Goal: Task Accomplishment & Management: Manage account settings

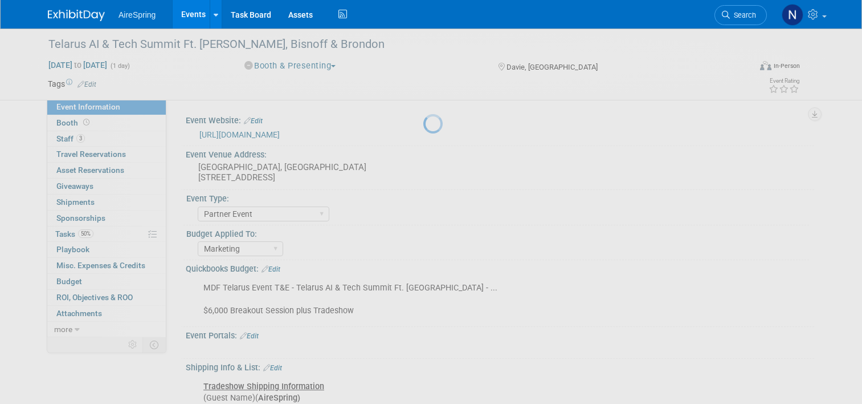
select select "Partner Event"
select select "Marketing"
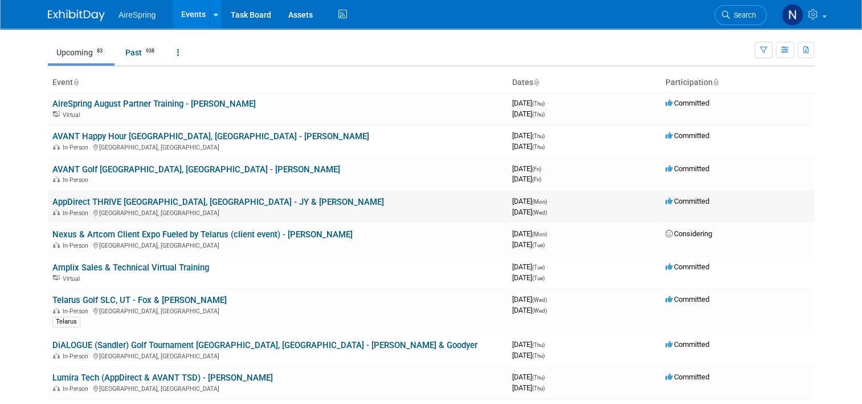
scroll to position [57, 0]
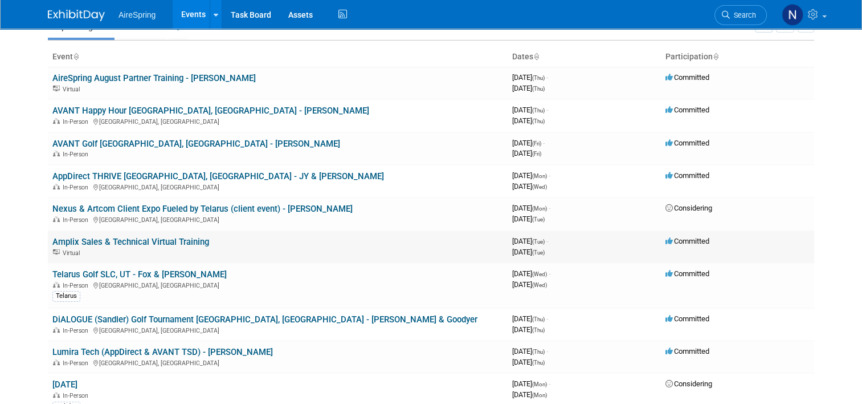
click at [194, 238] on link "Amplix Sales & Technical Virtual Training" at bounding box center [130, 242] width 157 height 10
click at [107, 347] on link "Lumira Tech (AppDirect & AVANT TSD) - [PERSON_NAME]" at bounding box center [162, 352] width 221 height 10
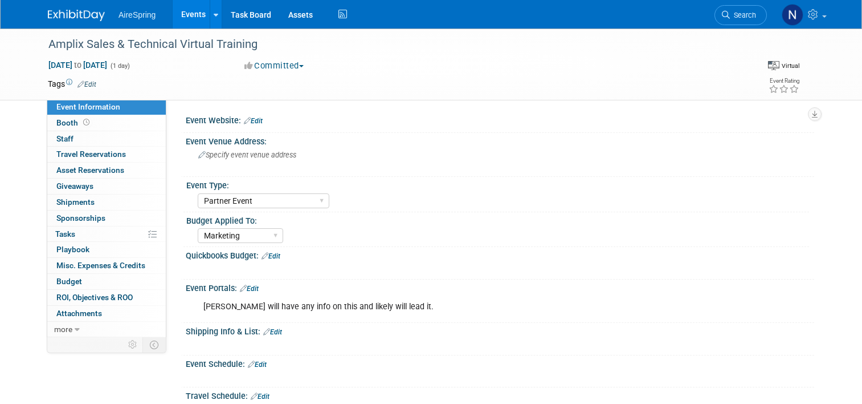
select select "Partner Event"
select select "Marketing"
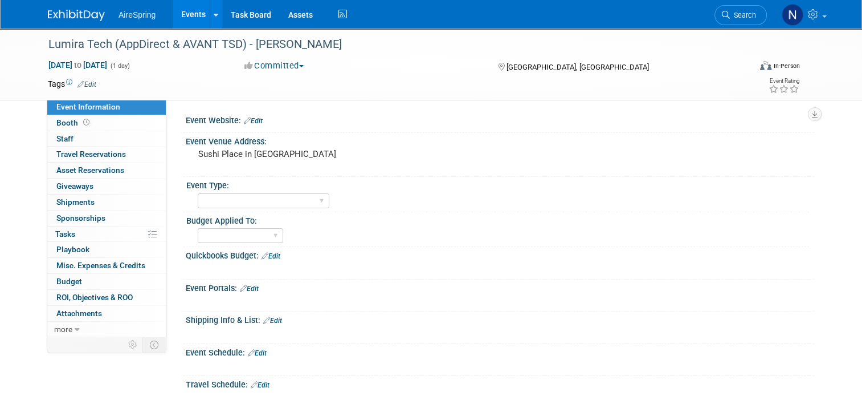
click at [302, 67] on span "button" at bounding box center [301, 66] width 5 height 2
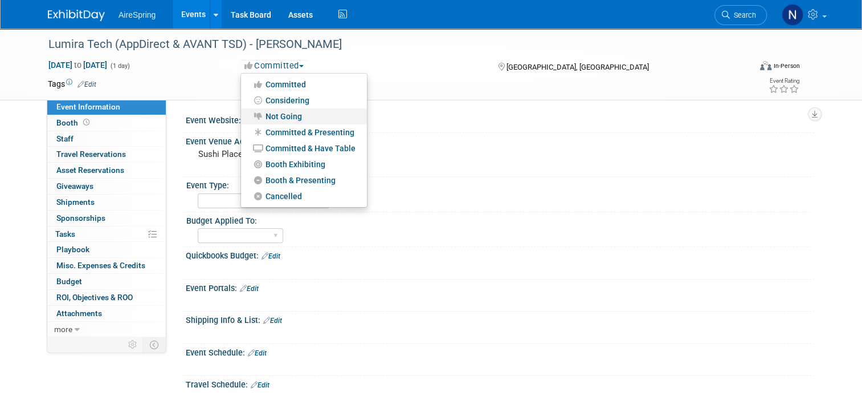
click at [296, 116] on link "Not Going" at bounding box center [304, 116] width 126 height 16
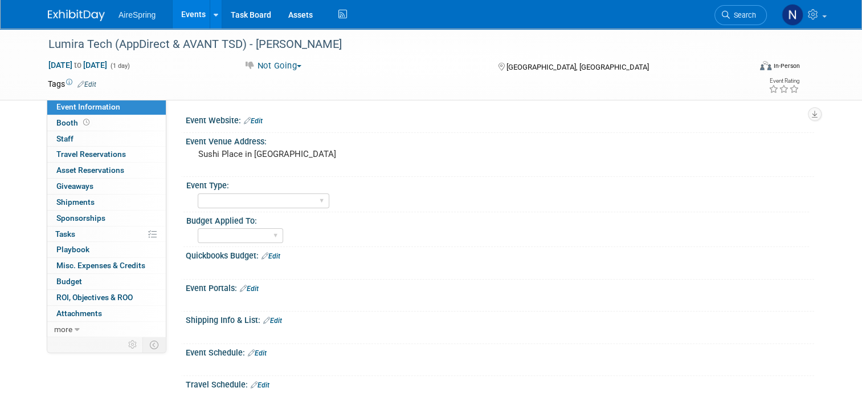
click at [190, 12] on link "Events" at bounding box center [194, 14] width 42 height 28
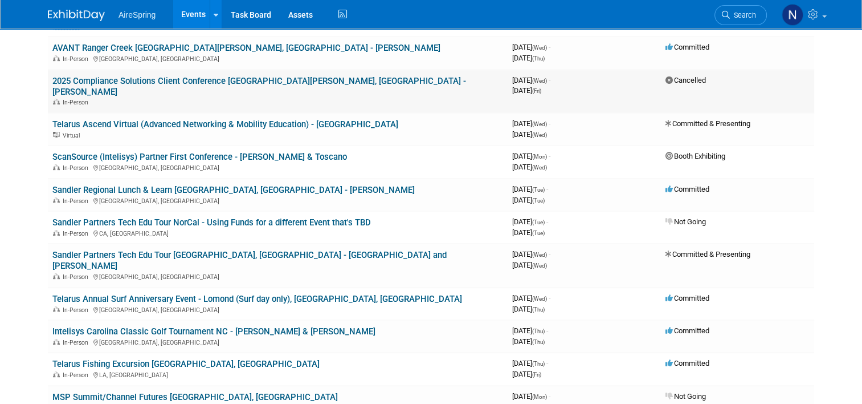
scroll to position [456, 0]
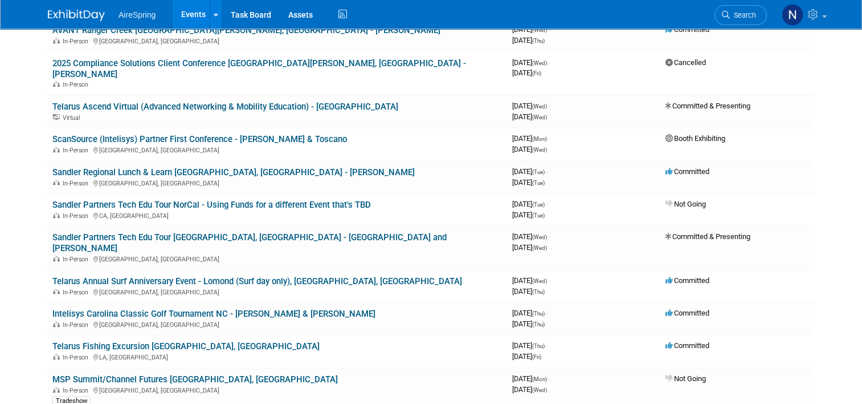
click at [192, 276] on link "Telarus Annual Surf Anniversary Event - Lomond (Surf day only), [GEOGRAPHIC_DAT…" at bounding box center [257, 281] width 410 height 10
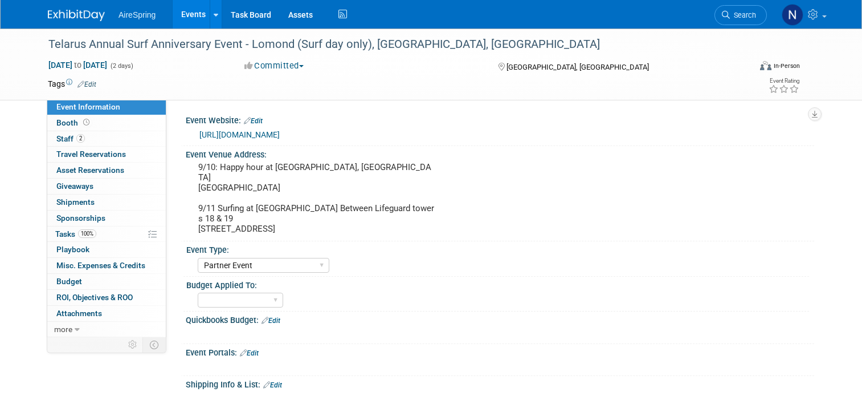
select select "Partner Event"
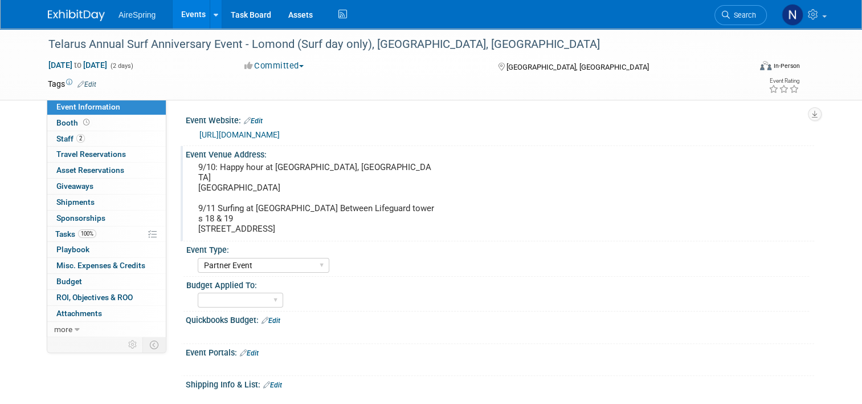
click at [285, 162] on pre "9/10: Happy hour at Pasea Hotel, Treehouse Rooftop Bar 21080 CA-1, Huntington B…" at bounding box center [316, 198] width 237 height 72
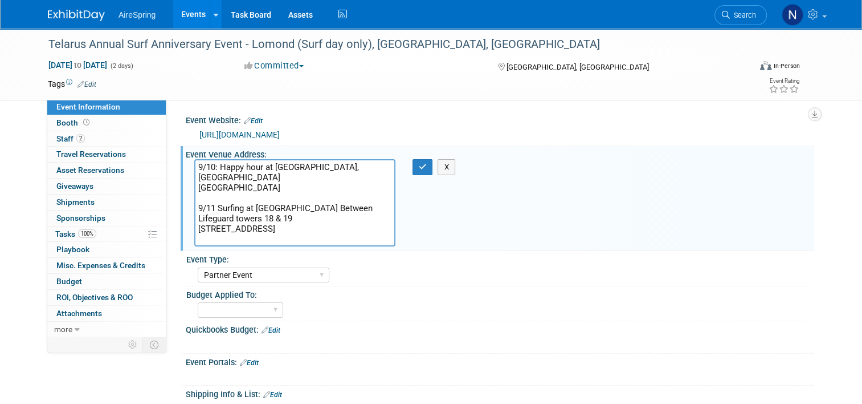
click at [211, 166] on textarea "9/10: Happy hour at Pasea Hotel, Treehouse Rooftop Bar 21080 CA-1, Huntington B…" at bounding box center [294, 202] width 201 height 87
drag, startPoint x: 269, startPoint y: 169, endPoint x: 361, endPoint y: 169, distance: 92.3
click at [361, 169] on textarea "9/10: Happy hour at Pasea Hotel, Treehouse Rooftop Bar 21080 CA-1, Huntington B…" at bounding box center [294, 202] width 201 height 87
drag, startPoint x: 360, startPoint y: 188, endPoint x: 189, endPoint y: 186, distance: 171.0
click at [194, 186] on textarea "9/10: Happy hour at Pasea Hotel, Treehouse Rooftop Bar 21080 CA-1, Huntington B…" at bounding box center [294, 202] width 201 height 87
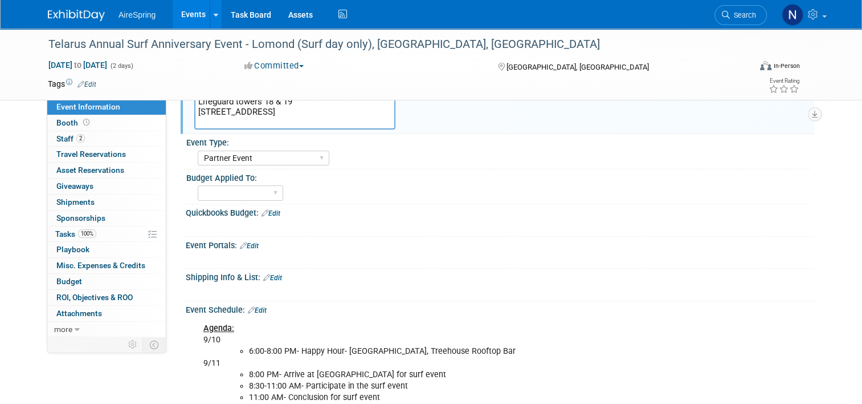
scroll to position [228, 0]
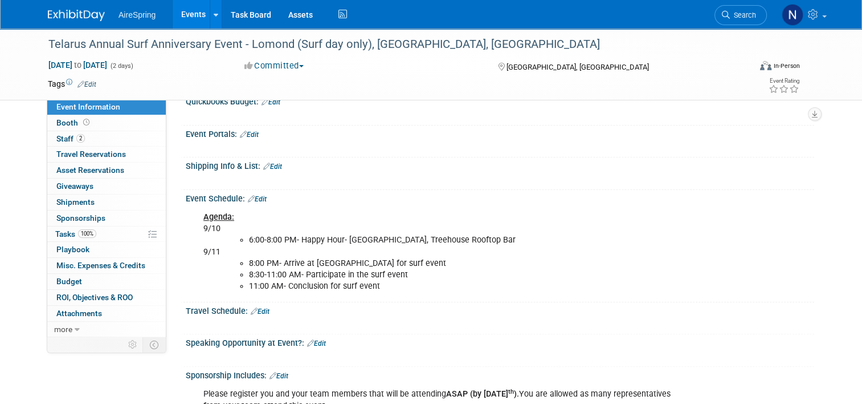
click at [484, 280] on li "11:00 AM- Conclusion for surf event" at bounding box center [467, 285] width 437 height 11
click at [404, 284] on li "11:00 AM- Conclusion for surf event" at bounding box center [467, 285] width 437 height 11
click at [373, 287] on li "11:00 AM- Conclusion for surf event" at bounding box center [467, 285] width 437 height 11
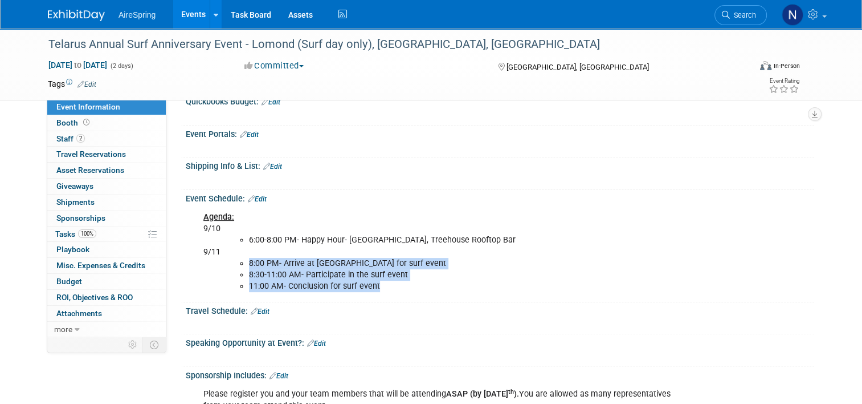
drag, startPoint x: 374, startPoint y: 284, endPoint x: 228, endPoint y: 258, distance: 148.9
click at [228, 258] on ul "8:00 PM- Arrive at Bolsa Chico Beach for surf event 8:30-11:00 AM- Participate …" at bounding box center [455, 275] width 459 height 34
copy ul "8:00 PM- Arrive at Bolsa Chico Beach for surf event 8:30-11:00 AM- Participate …"
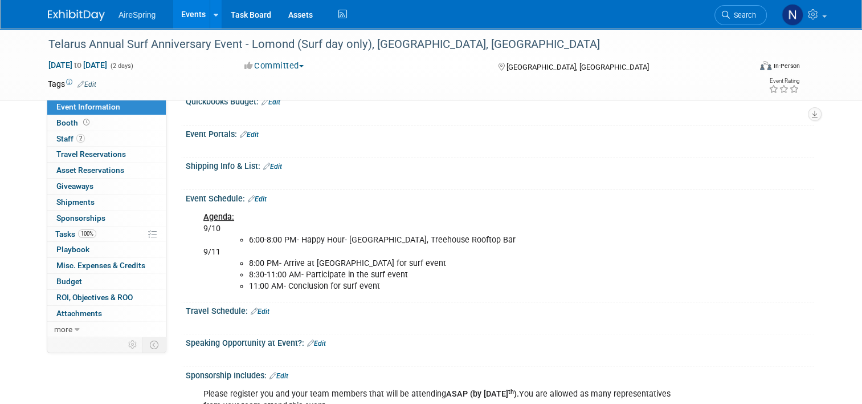
click at [336, 302] on div "Travel Schedule: Edit" at bounding box center [500, 309] width 629 height 15
click at [185, 19] on link "Events" at bounding box center [194, 14] width 42 height 28
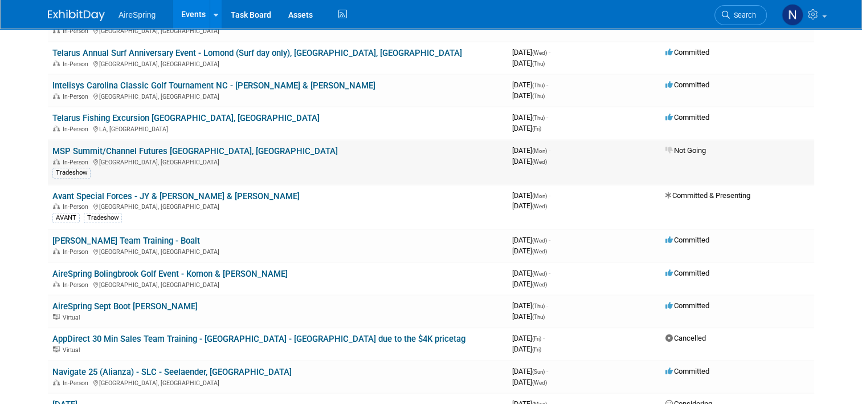
scroll to position [798, 0]
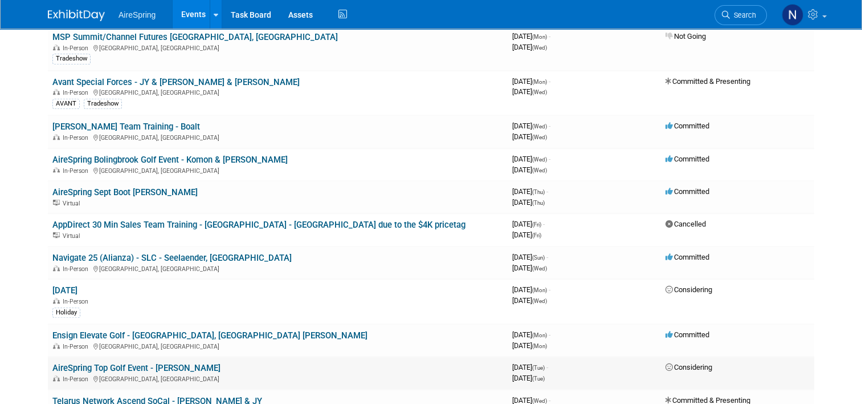
click at [106, 363] on link "AireSpring Top Golf Event - [PERSON_NAME]" at bounding box center [136, 368] width 168 height 10
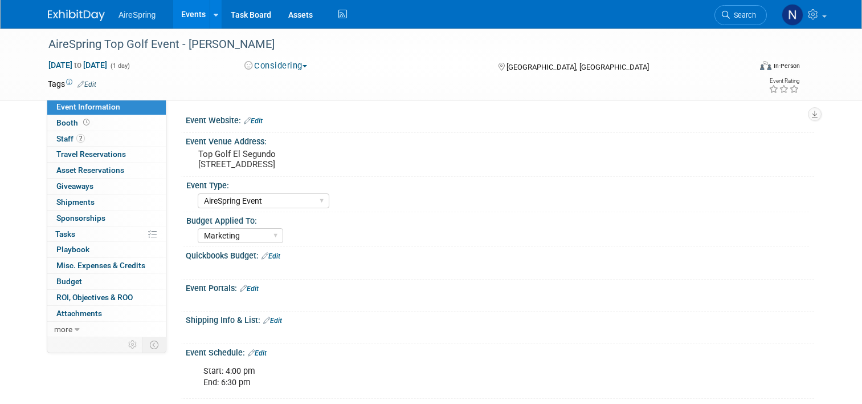
select select "AireSpring Event"
select select "Marketing"
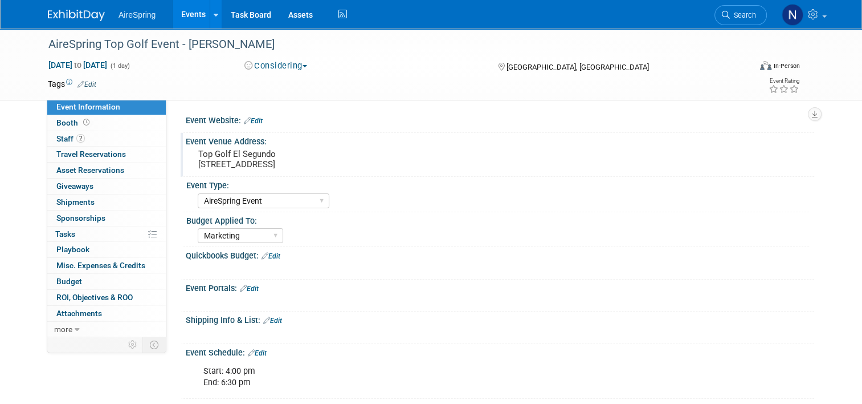
click at [386, 155] on pre "Top Golf El Segundo [STREET_ADDRESS]" at bounding box center [316, 159] width 237 height 21
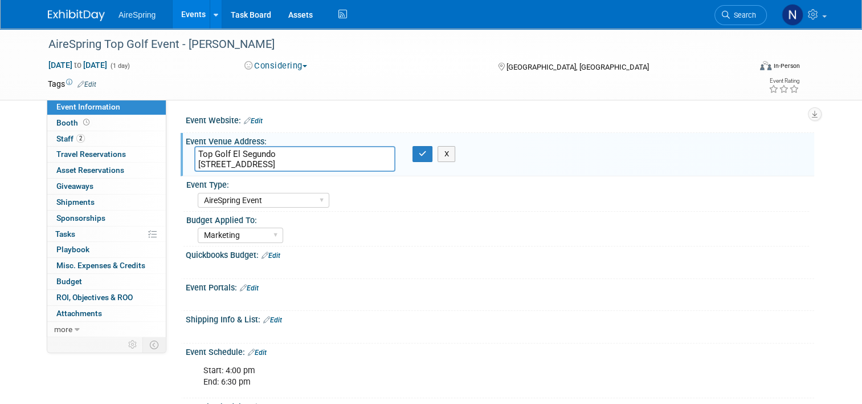
drag, startPoint x: 383, startPoint y: 166, endPoint x: 192, endPoint y: 168, distance: 191.0
click at [194, 168] on textarea "Top Golf El Segundo [STREET_ADDRESS]" at bounding box center [294, 159] width 201 height 26
click at [419, 156] on icon "button" at bounding box center [423, 153] width 8 height 7
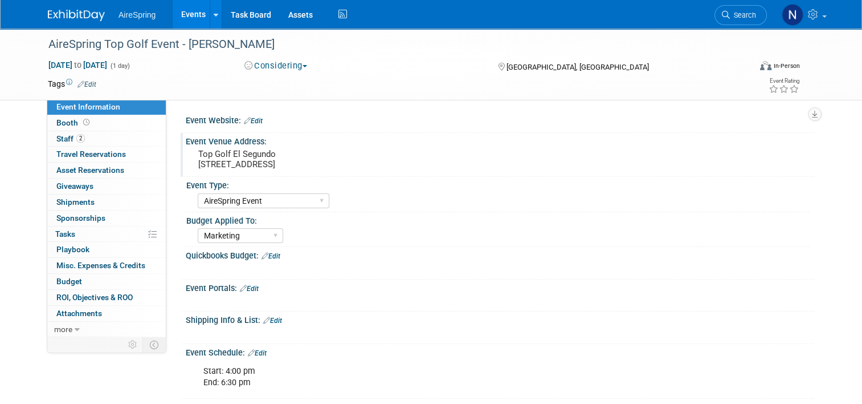
click at [187, 18] on link "Events" at bounding box center [194, 14] width 42 height 28
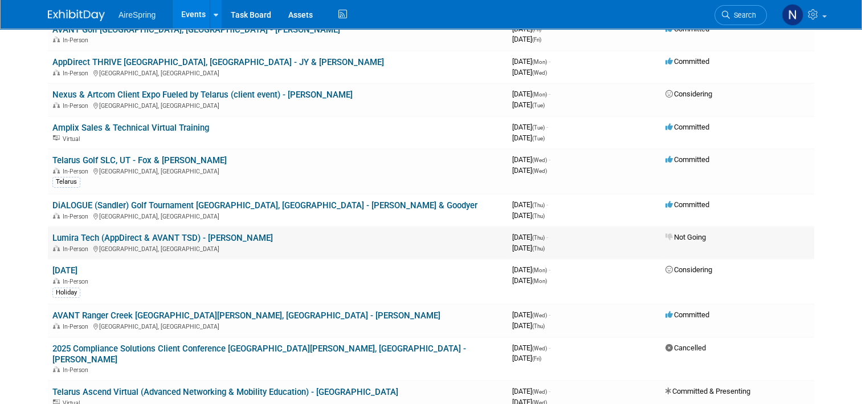
scroll to position [228, 0]
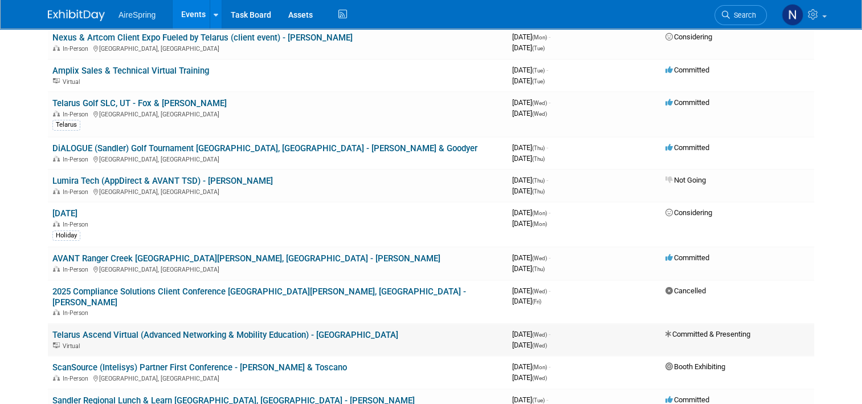
click at [192, 329] on link "Telarus Ascend Virtual (Advanced Networking & Mobility Education) - [GEOGRAPHIC…" at bounding box center [225, 334] width 346 height 10
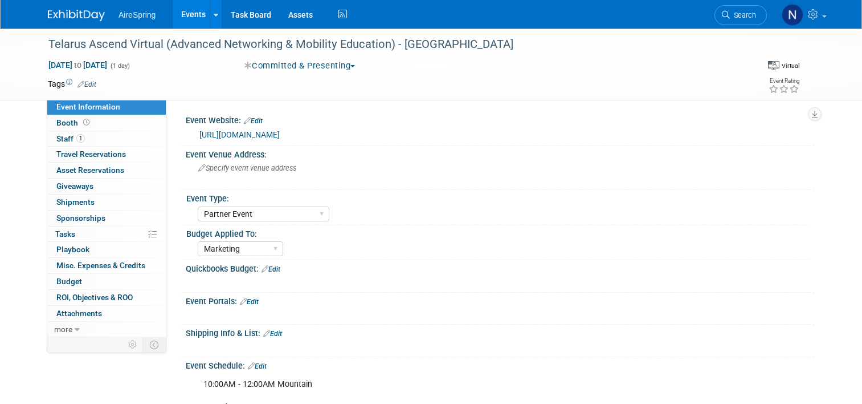
select select "Partner Event"
select select "Marketing"
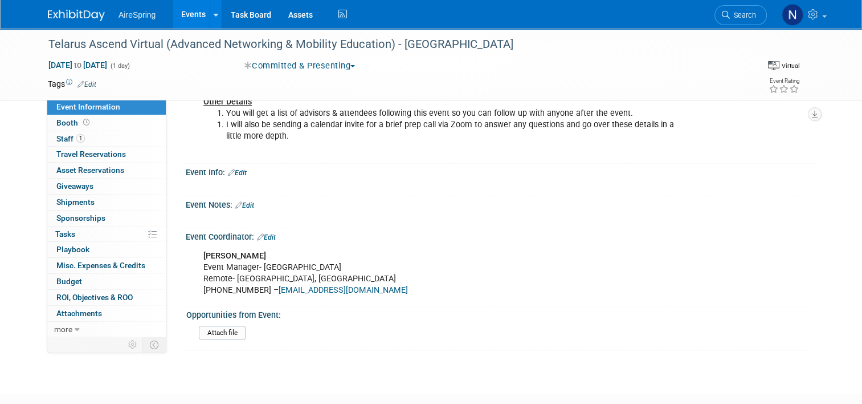
scroll to position [592, 0]
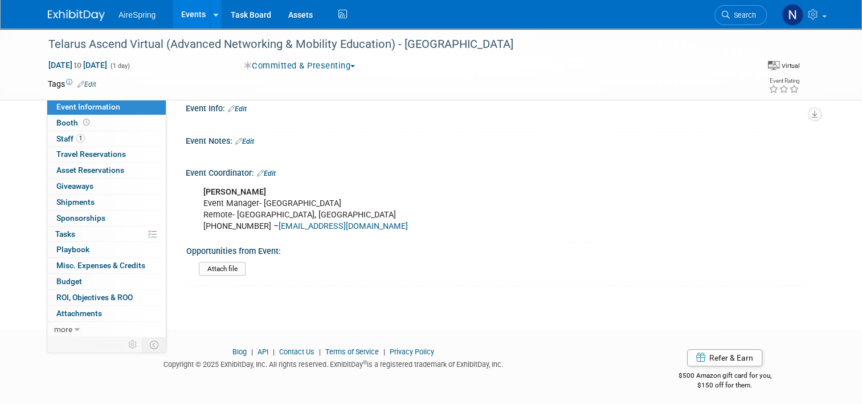
click at [243, 132] on div "Event Notes: Edit" at bounding box center [500, 139] width 629 height 15
click at [239, 105] on link "Edit" at bounding box center [237, 109] width 19 height 8
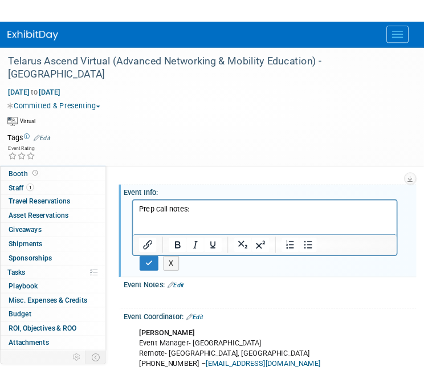
scroll to position [638, 0]
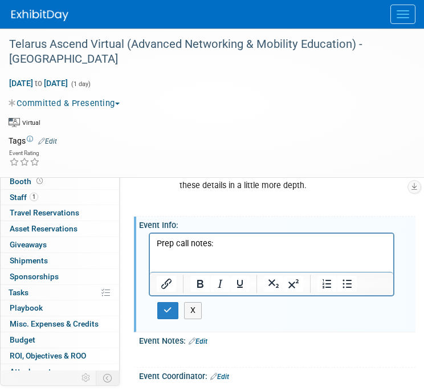
click at [186, 260] on p "Rich Text Area. Press ALT-0 for help." at bounding box center [272, 255] width 230 height 11
drag, startPoint x: 219, startPoint y: 246, endPoint x: 153, endPoint y: 245, distance: 66.1
click at [153, 245] on html "Prep call notes:" at bounding box center [271, 253] width 243 height 39
click at [164, 255] on p "Rich Text Area. Press ALT-0 for help." at bounding box center [272, 255] width 230 height 11
click at [319, 283] on button "Numbered list" at bounding box center [326, 284] width 19 height 16
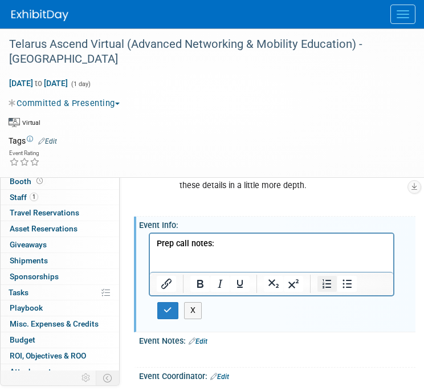
click at [317, 282] on button "Numbered list" at bounding box center [326, 284] width 19 height 16
click at [344, 277] on icon "Bullet list" at bounding box center [347, 284] width 14 height 14
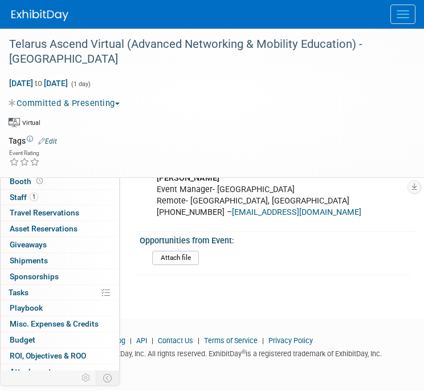
scroll to position [741, 0]
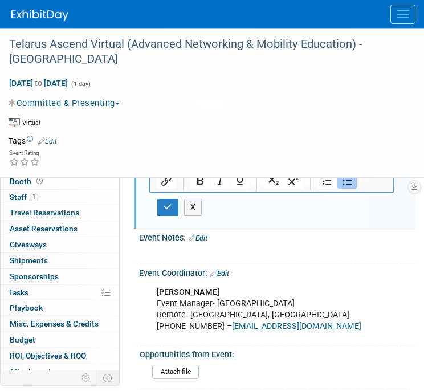
click at [226, 278] on div "Lauren Bigner Event Manager- Mountain & West Remote- Salt Lake City, UT 720-215…" at bounding box center [276, 309] width 262 height 63
click at [227, 270] on link "Edit" at bounding box center [219, 274] width 19 height 8
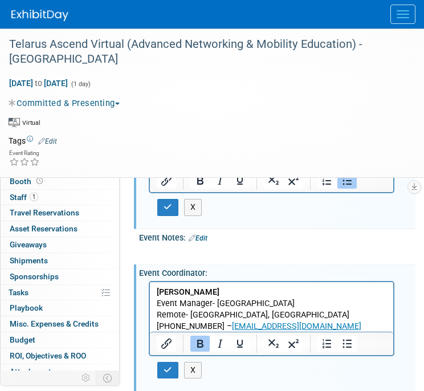
scroll to position [0, 0]
click at [319, 325] on p "Lauren Bigner Event Manager- Mountain & West Remote- Salt Lake City, UT 720-215…" at bounding box center [272, 309] width 230 height 46
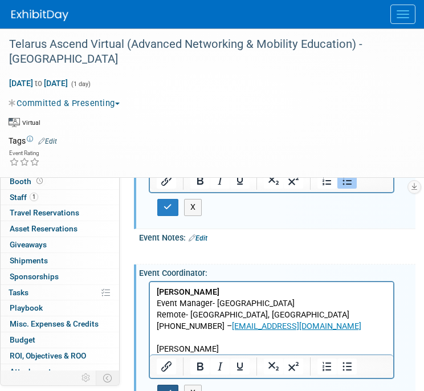
click at [172, 385] on button "button" at bounding box center [167, 393] width 21 height 17
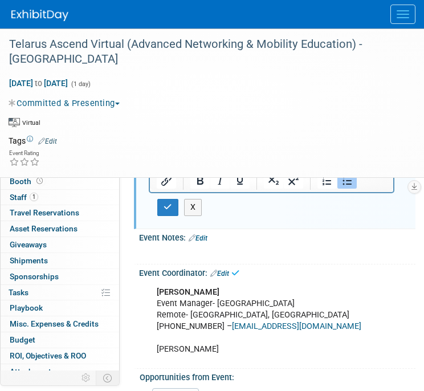
scroll to position [570, 0]
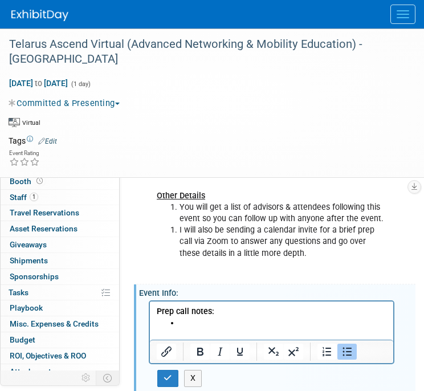
click at [201, 328] on li "Rich Text Area. Press ALT-0 for help." at bounding box center [283, 322] width 207 height 11
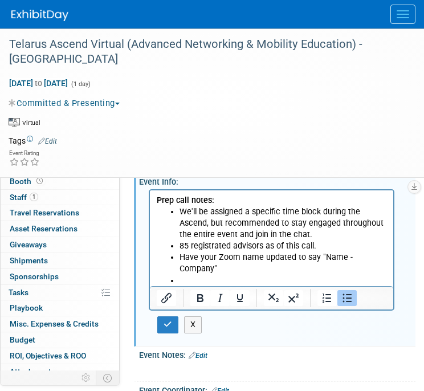
scroll to position [741, 0]
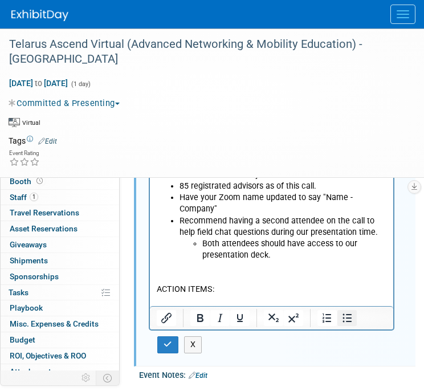
click at [346, 316] on icon "Bullet list" at bounding box center [347, 318] width 9 height 9
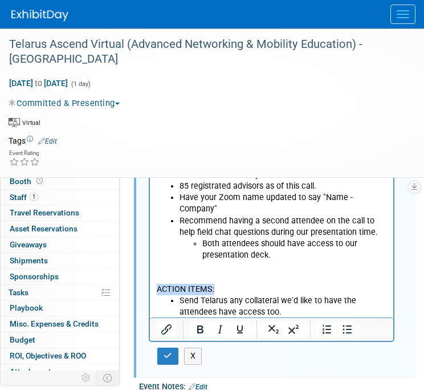
drag, startPoint x: 222, startPoint y: 282, endPoint x: 134, endPoint y: 282, distance: 87.8
click at [150, 282] on html "Prep call notes: We'll be assigned a specific time block during the Ascend, but…" at bounding box center [271, 230] width 243 height 199
click at [237, 272] on p "Rich Text Area. Press ALT-0 for help." at bounding box center [272, 277] width 230 height 11
click at [292, 296] on li "Send Telarus any collateral we'd like to have the attendees have access too." at bounding box center [283, 306] width 207 height 23
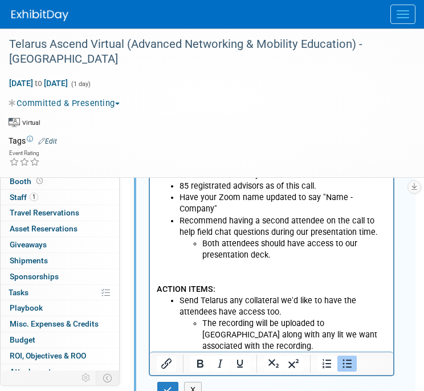
click at [281, 245] on li "Both attendees should have access to our presentation deck." at bounding box center [294, 249] width 185 height 23
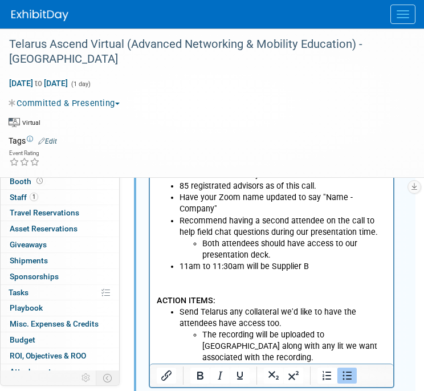
click at [324, 261] on li "11am to 11:30am will be Supplier B" at bounding box center [283, 266] width 207 height 11
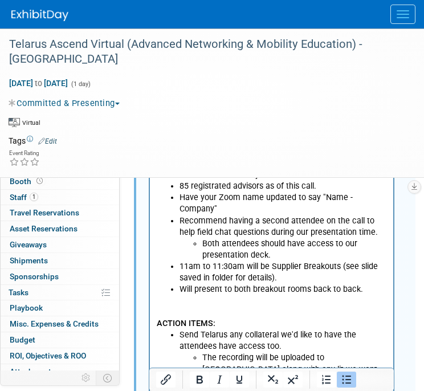
click at [364, 295] on p "Rich Text Area. Press ALT-0 for help." at bounding box center [272, 300] width 230 height 11
click at [368, 284] on li "Will present to both breakout rooms back to back." at bounding box center [283, 289] width 207 height 11
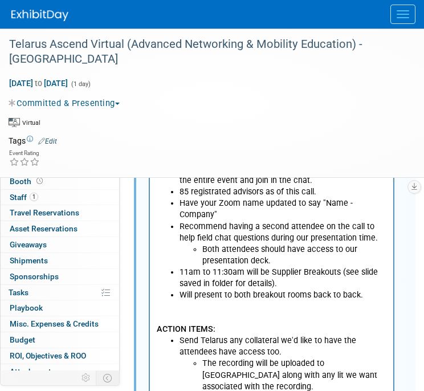
scroll to position [855, 0]
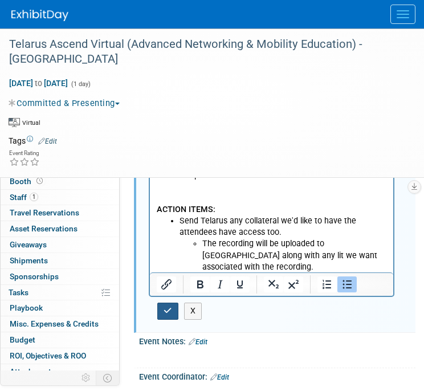
click at [171, 307] on icon "button" at bounding box center [168, 311] width 9 height 8
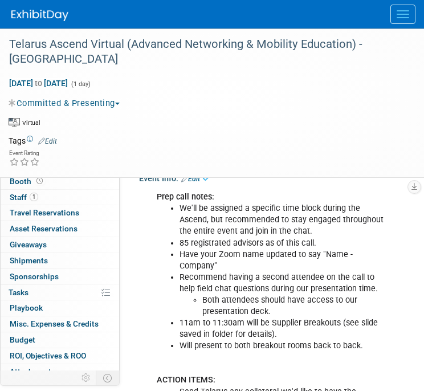
scroll to position [684, 0]
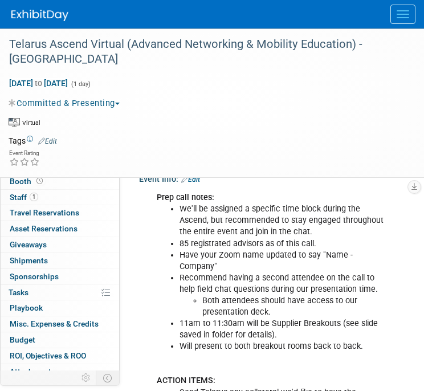
click at [195, 176] on link "Edit" at bounding box center [190, 180] width 19 height 8
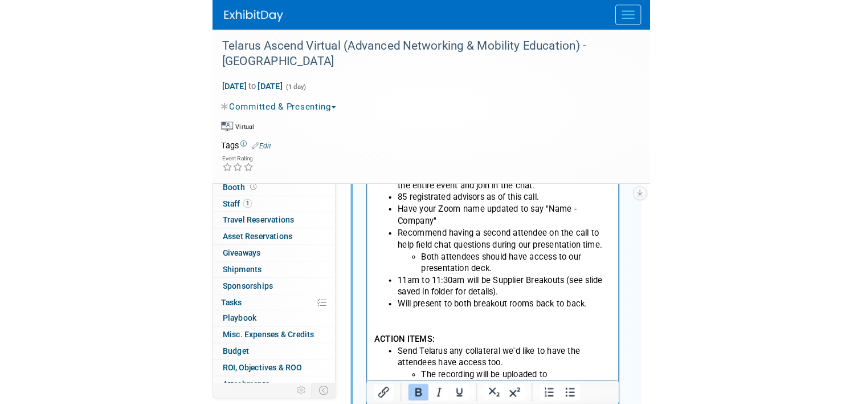
scroll to position [798, 0]
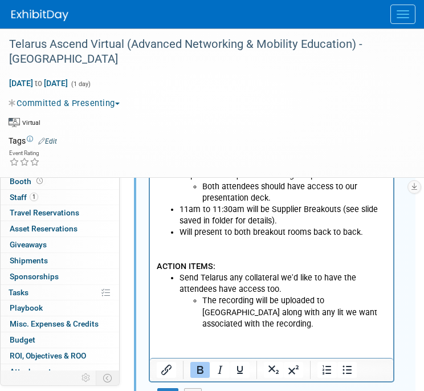
click at [367, 227] on li "Will present to both breakout rooms back to back." at bounding box center [283, 232] width 207 height 11
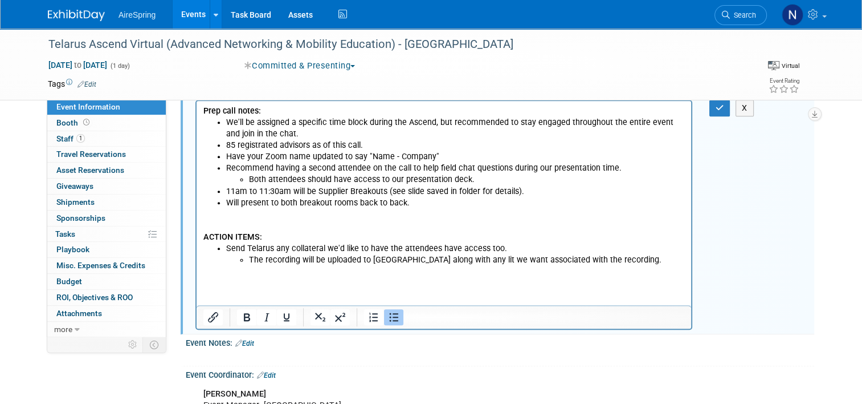
scroll to position [570, 0]
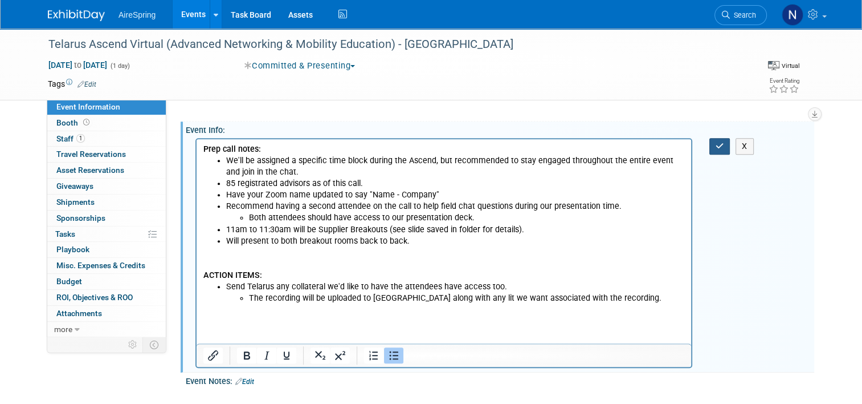
click at [721, 142] on icon "button" at bounding box center [720, 146] width 9 height 8
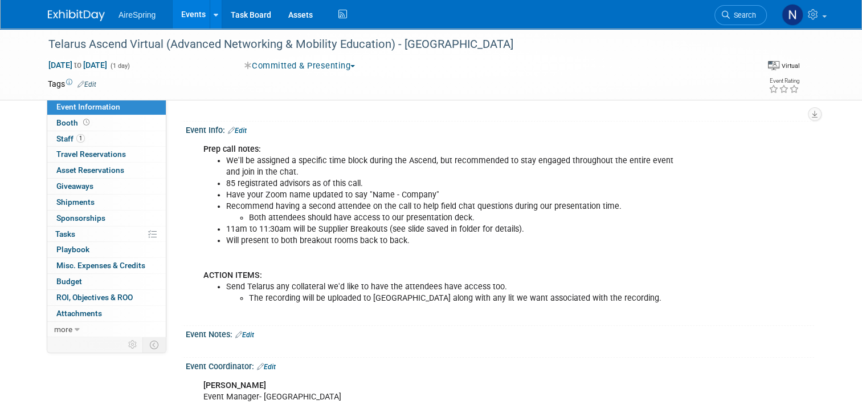
click at [176, 13] on link "Events" at bounding box center [194, 14] width 42 height 28
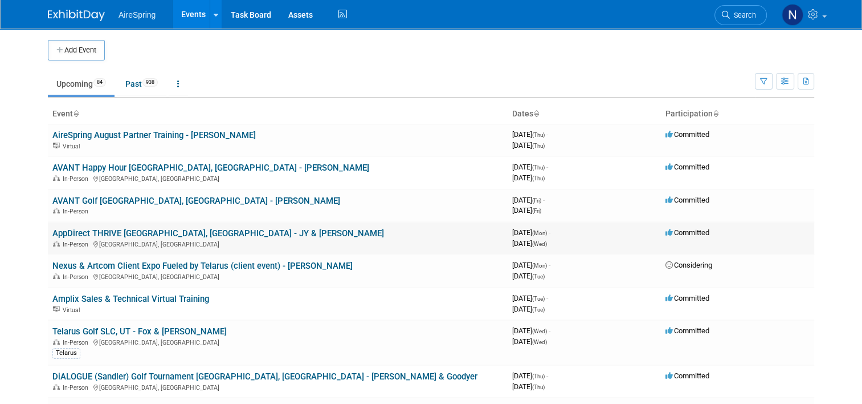
click at [129, 230] on link "AppDirect THRIVE [GEOGRAPHIC_DATA], [GEOGRAPHIC_DATA] - JY & [PERSON_NAME]" at bounding box center [218, 233] width 332 height 10
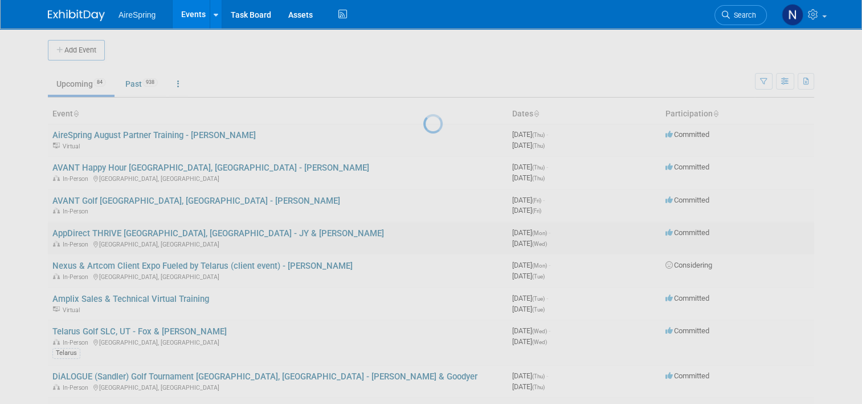
click at [424, 230] on div at bounding box center [432, 202] width 16 height 404
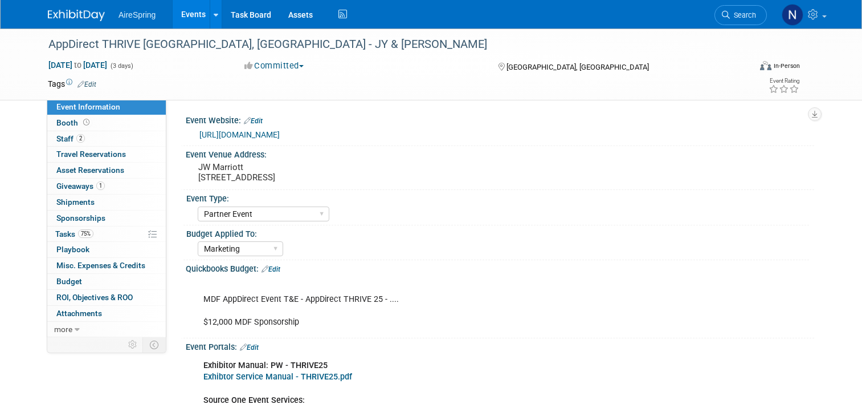
select select "Partner Event"
select select "Marketing"
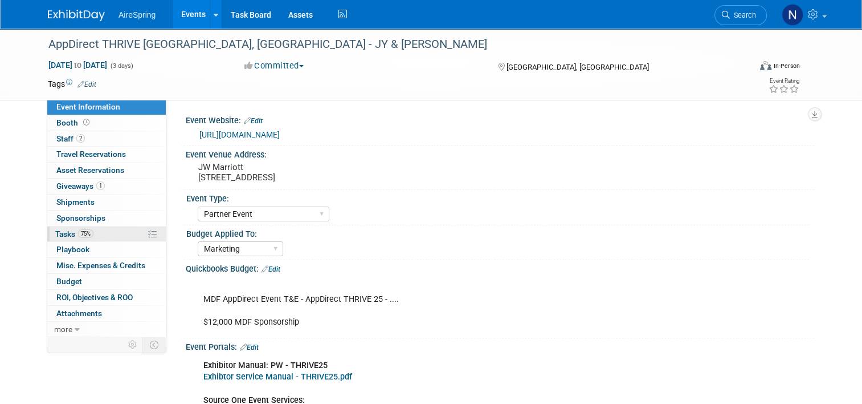
click at [108, 235] on link "75% Tasks 75%" at bounding box center [106, 233] width 119 height 15
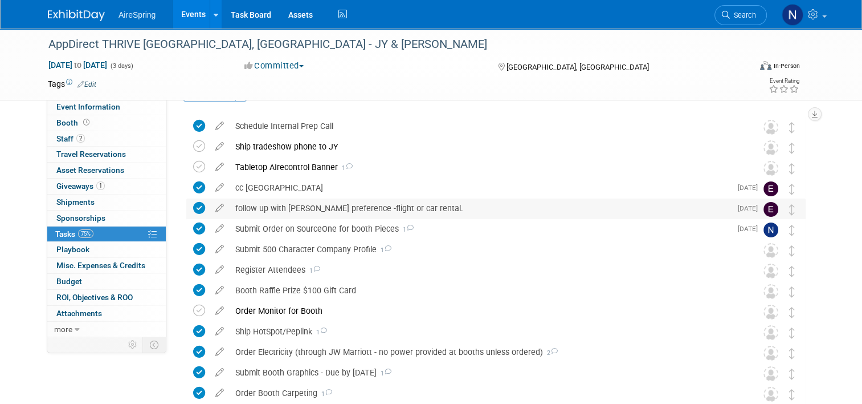
scroll to position [57, 0]
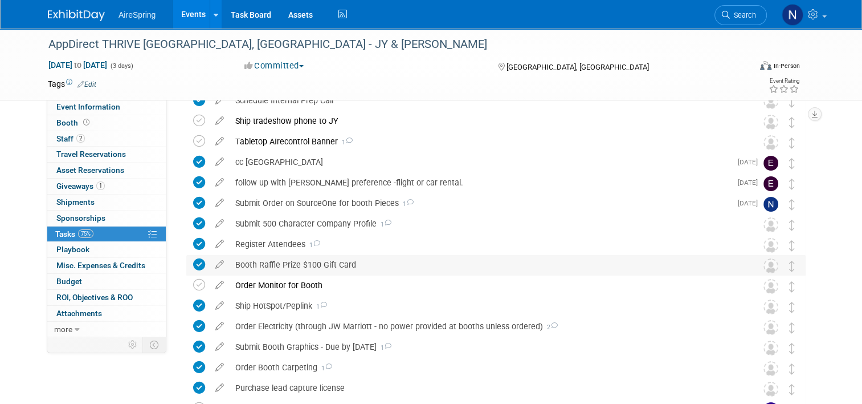
click at [298, 259] on div "Booth Raffle Prize $100 Gift Card" at bounding box center [485, 264] width 511 height 19
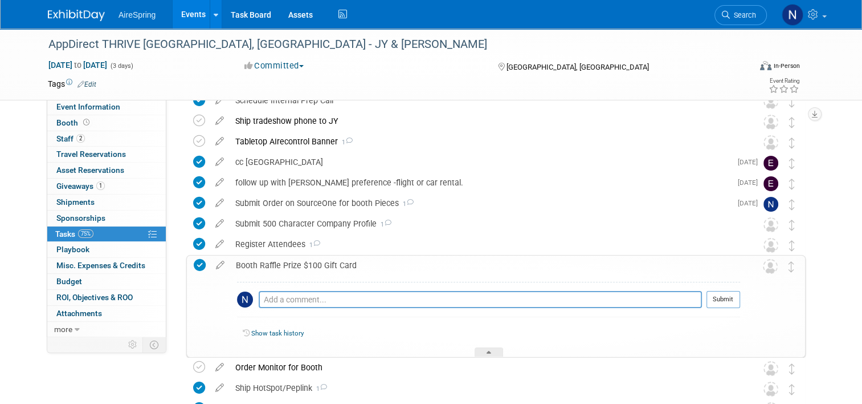
click at [298, 259] on div "Booth Raffle Prize $100 Gift Card" at bounding box center [485, 264] width 510 height 19
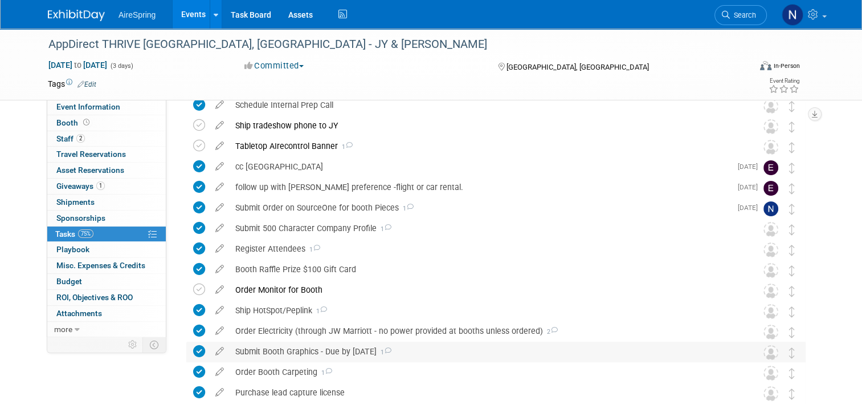
scroll to position [141, 0]
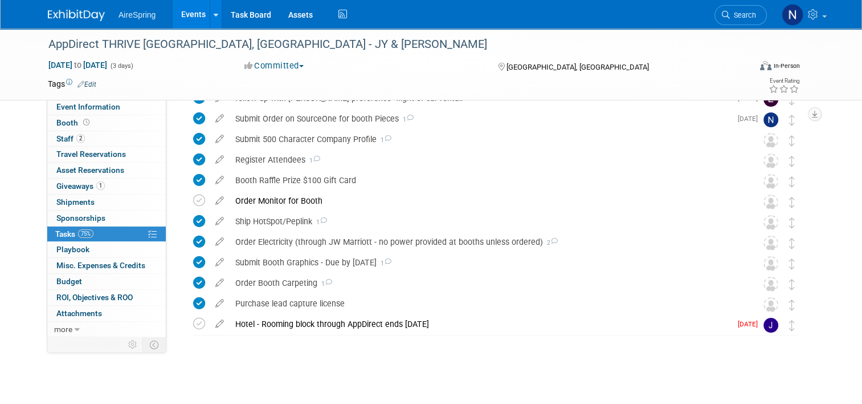
click at [188, 14] on link "Events" at bounding box center [194, 14] width 42 height 28
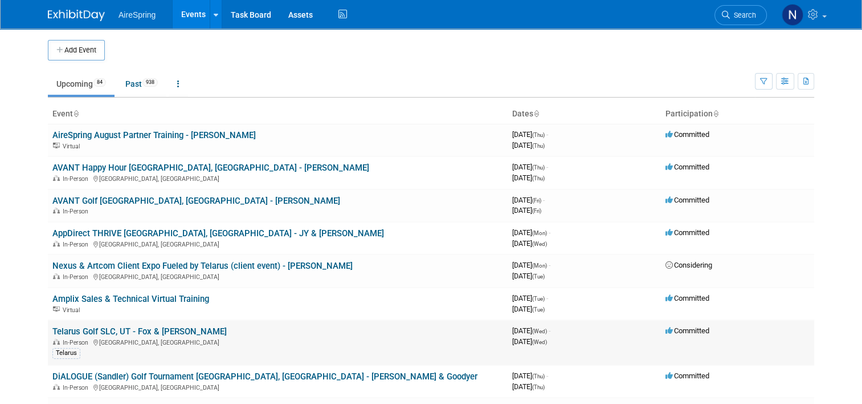
click at [163, 328] on link "Telarus Golf SLC, UT - Fox & Bowser" at bounding box center [139, 331] width 174 height 10
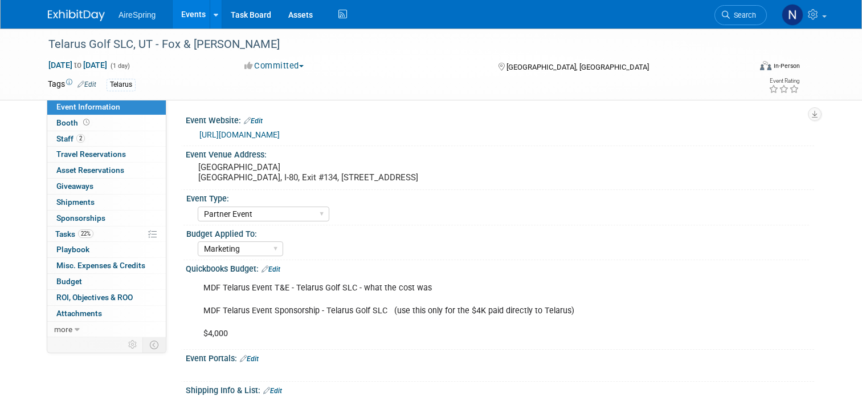
select select "Partner Event"
select select "Marketing"
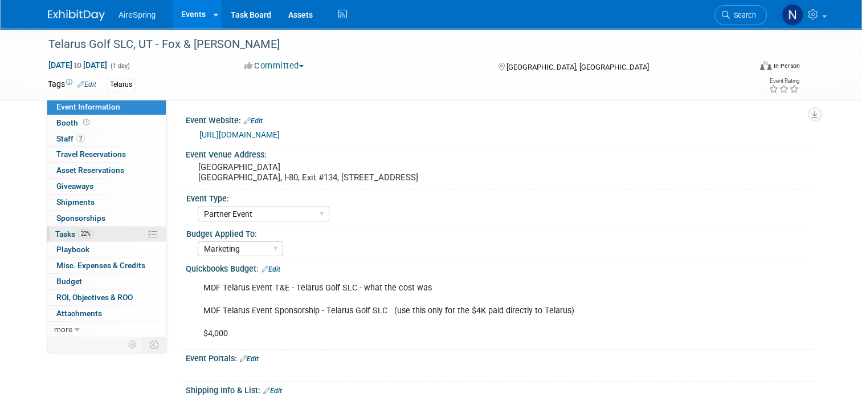
click at [62, 233] on span "Tasks 22%" at bounding box center [74, 233] width 38 height 9
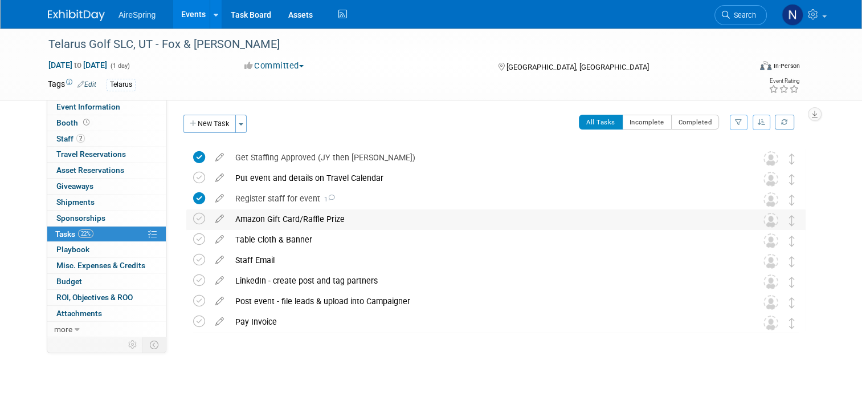
click at [275, 223] on div "Amazon Gift Card/Raffle Prize" at bounding box center [485, 218] width 511 height 19
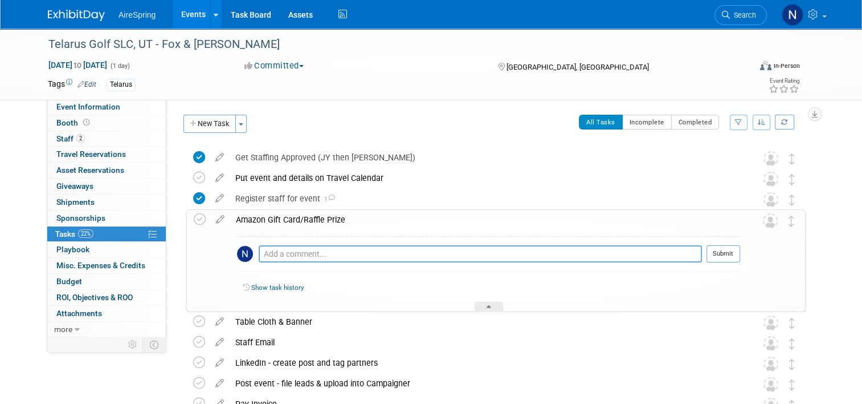
click at [275, 223] on div "Amazon Gift Card/Raffle Prize" at bounding box center [485, 219] width 510 height 19
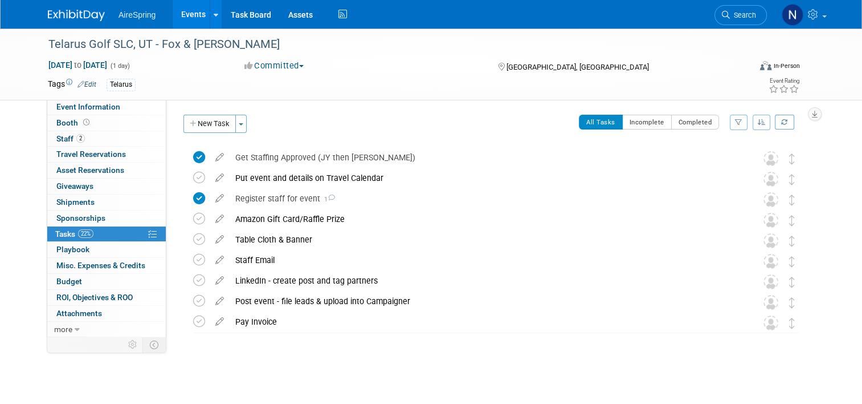
click at [235, 376] on div "Telarus Golf SLC, UT - Fox & [PERSON_NAME] [GEOGRAPHIC_DATA], [GEOGRAPHIC_DATA]…" at bounding box center [493, 262] width 625 height 231
click at [129, 112] on link "Event Information" at bounding box center [106, 106] width 119 height 15
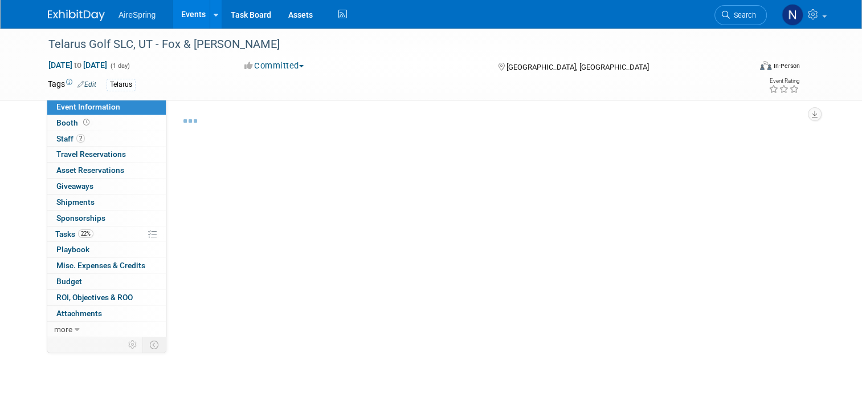
select select "Partner Event"
select select "Marketing"
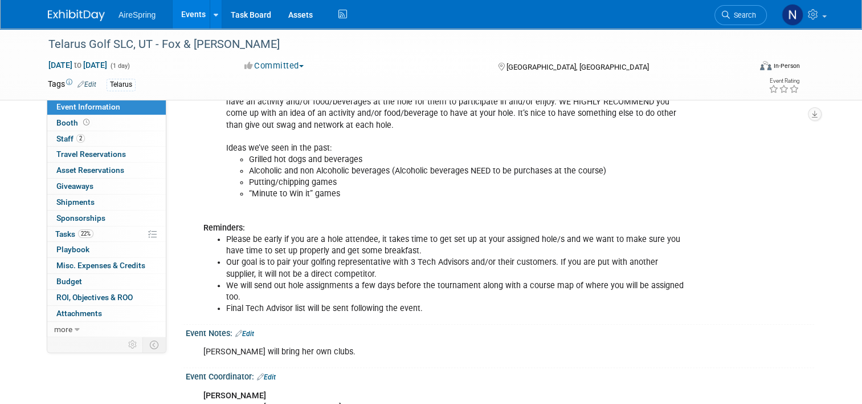
scroll to position [1119, 0]
